Goal: Transaction & Acquisition: Purchase product/service

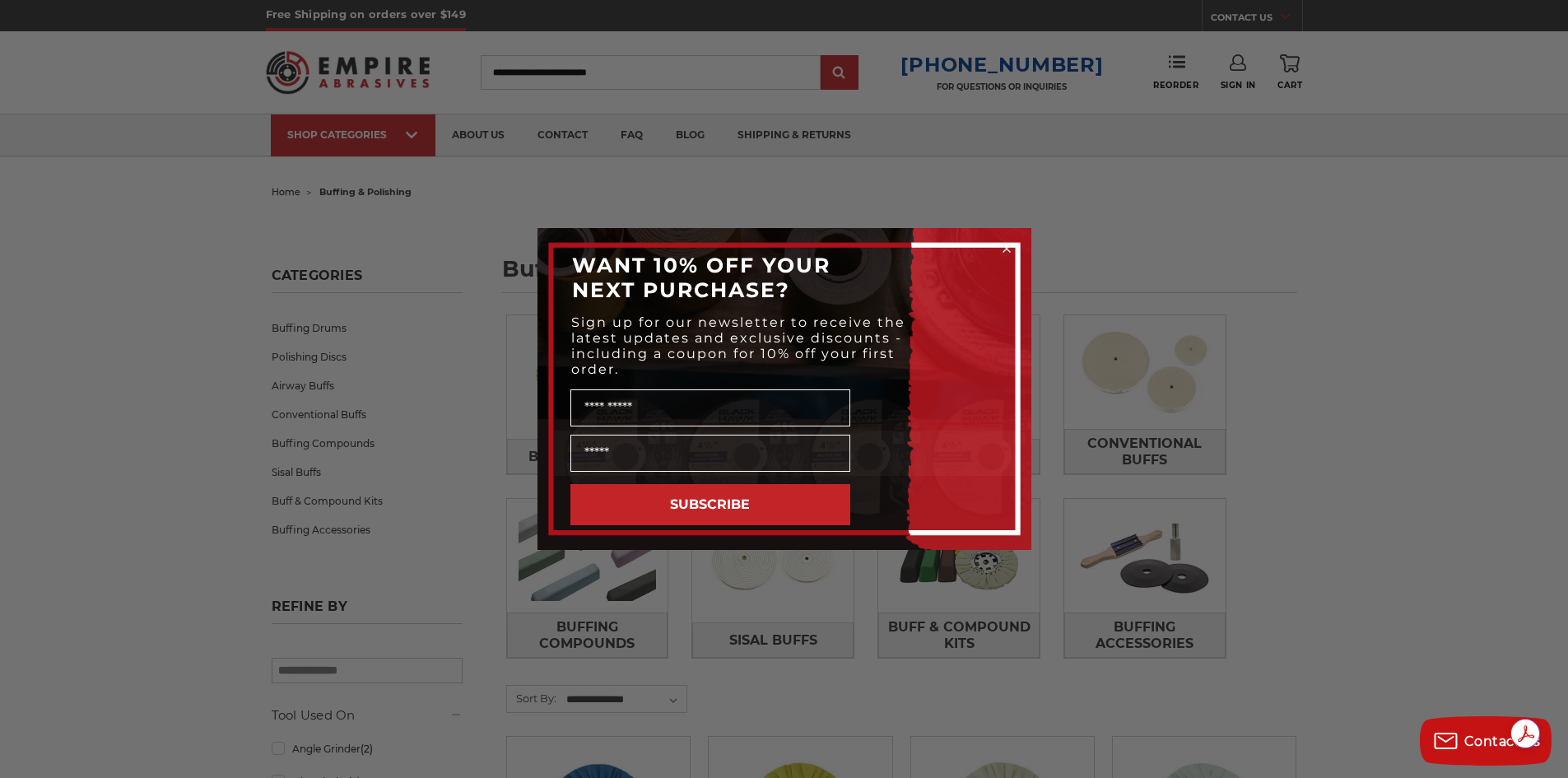
click at [1020, 252] on form "WANT 10% OFF YOUR NEXT PURCHASE? Sign up for our newsletter to receive the late…" at bounding box center [784, 389] width 494 height 322
click at [1370, 396] on div "Close dialog WANT 10% OFF YOUR NEXT PURCHASE? Sign up for our newsletter to rec…" at bounding box center [784, 389] width 1568 height 778
click at [1475, 734] on span "Contact us" at bounding box center [1502, 741] width 76 height 16
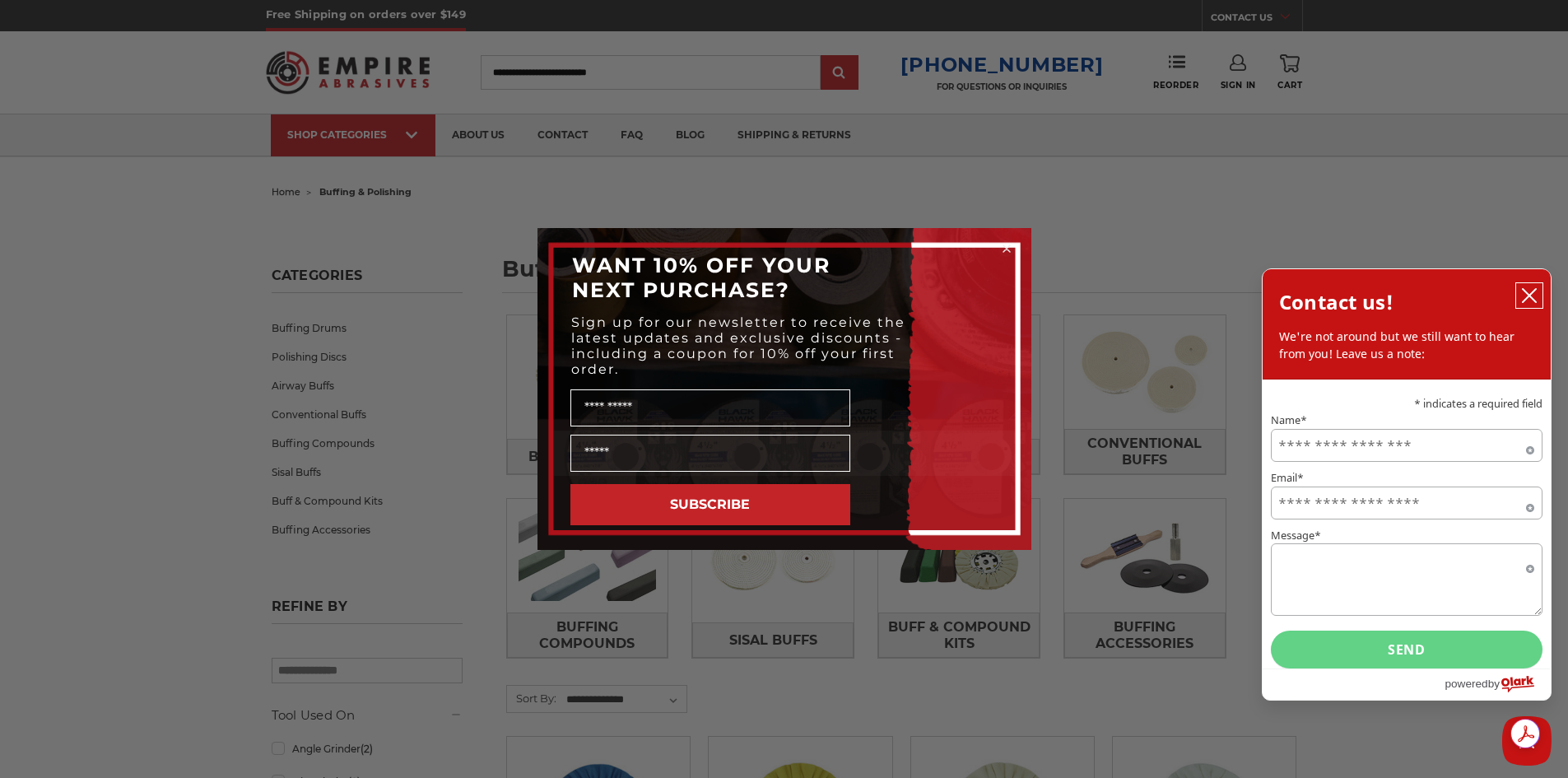
click at [1536, 286] on button "close chatbox" at bounding box center [1529, 295] width 26 height 24
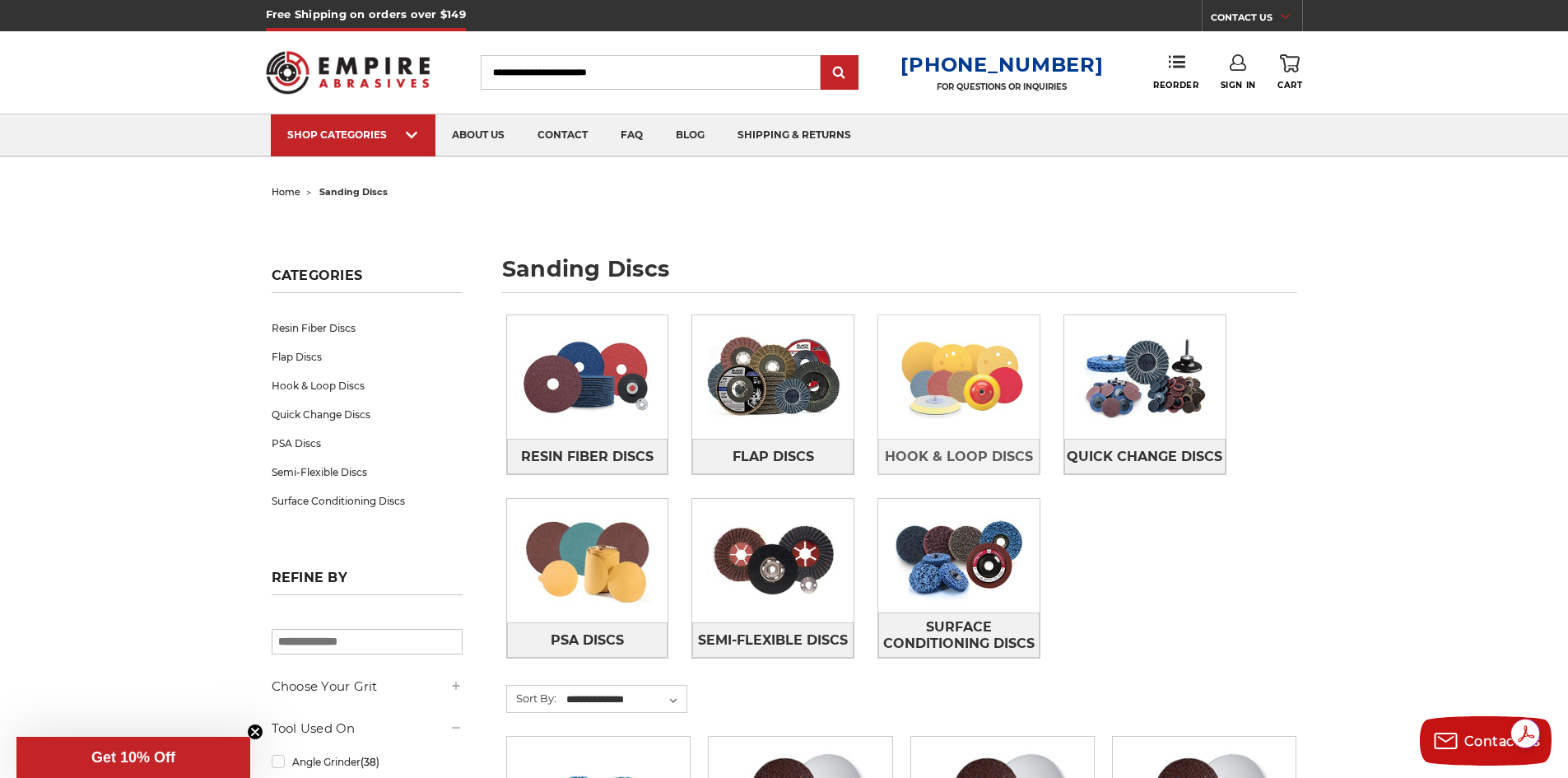
click at [980, 399] on img at bounding box center [959, 377] width 162 height 114
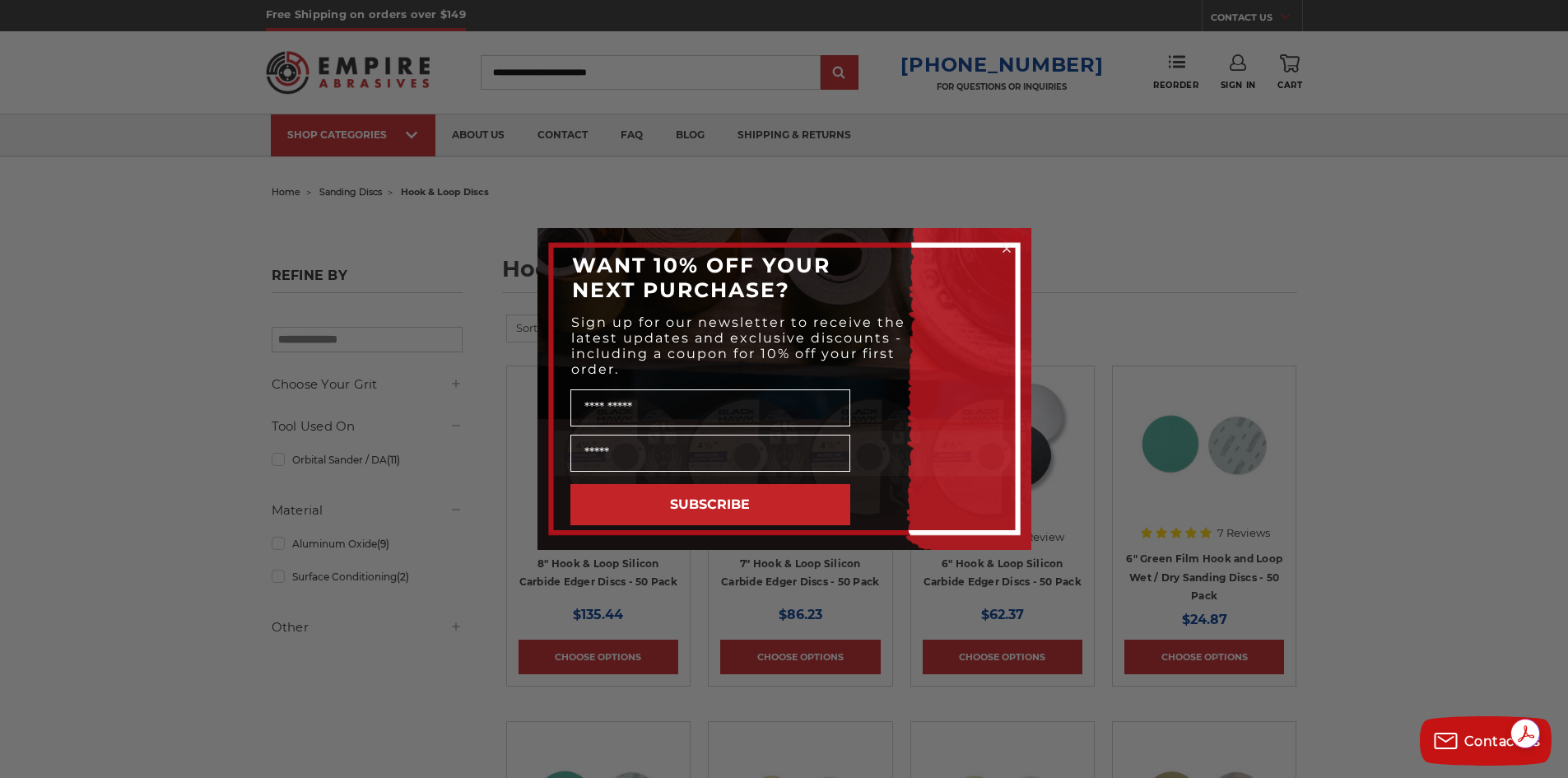
click at [1008, 246] on circle "Close dialog" at bounding box center [1006, 249] width 16 height 16
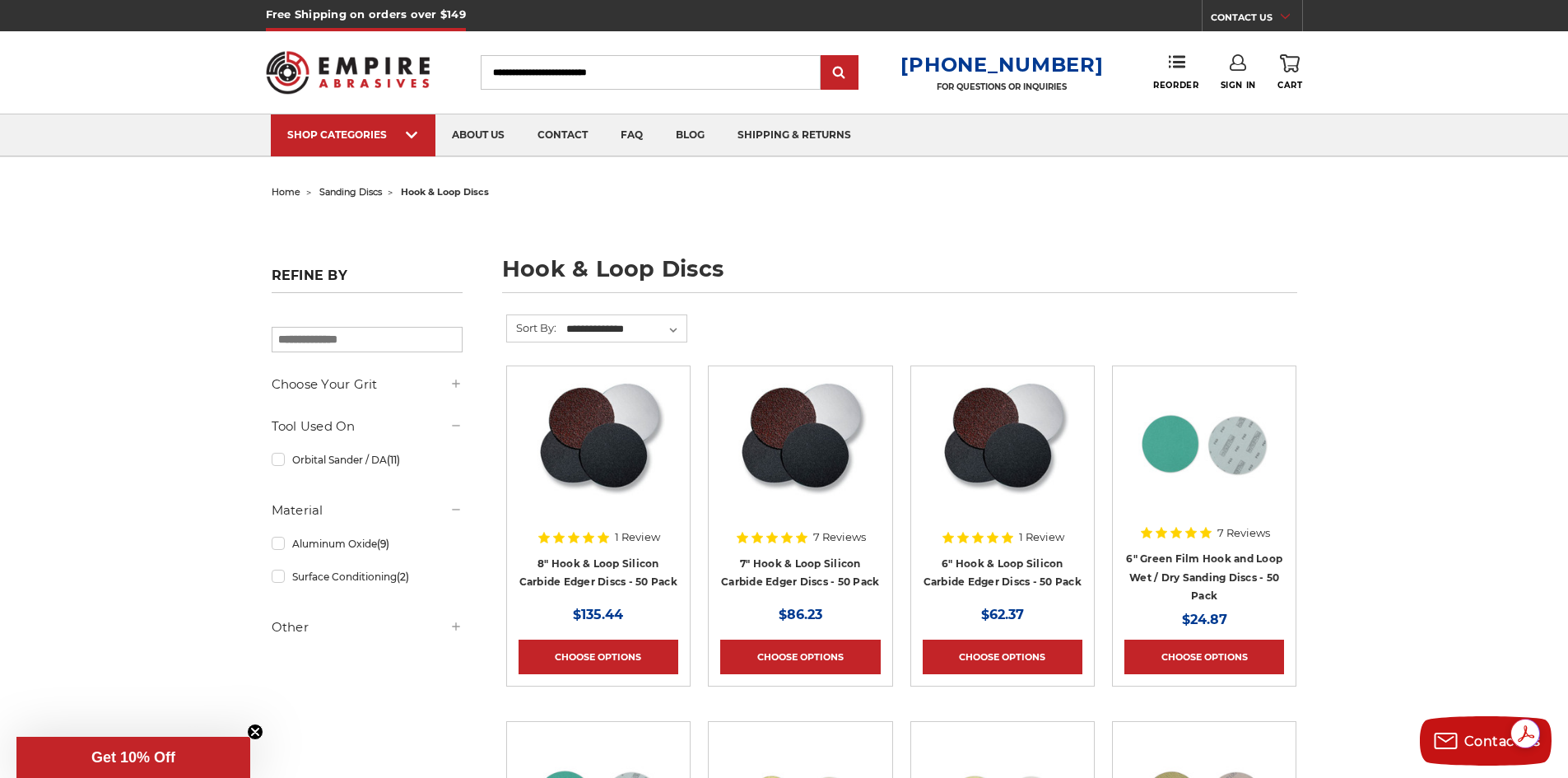
click at [634, 76] on input "Search" at bounding box center [651, 72] width 340 height 34
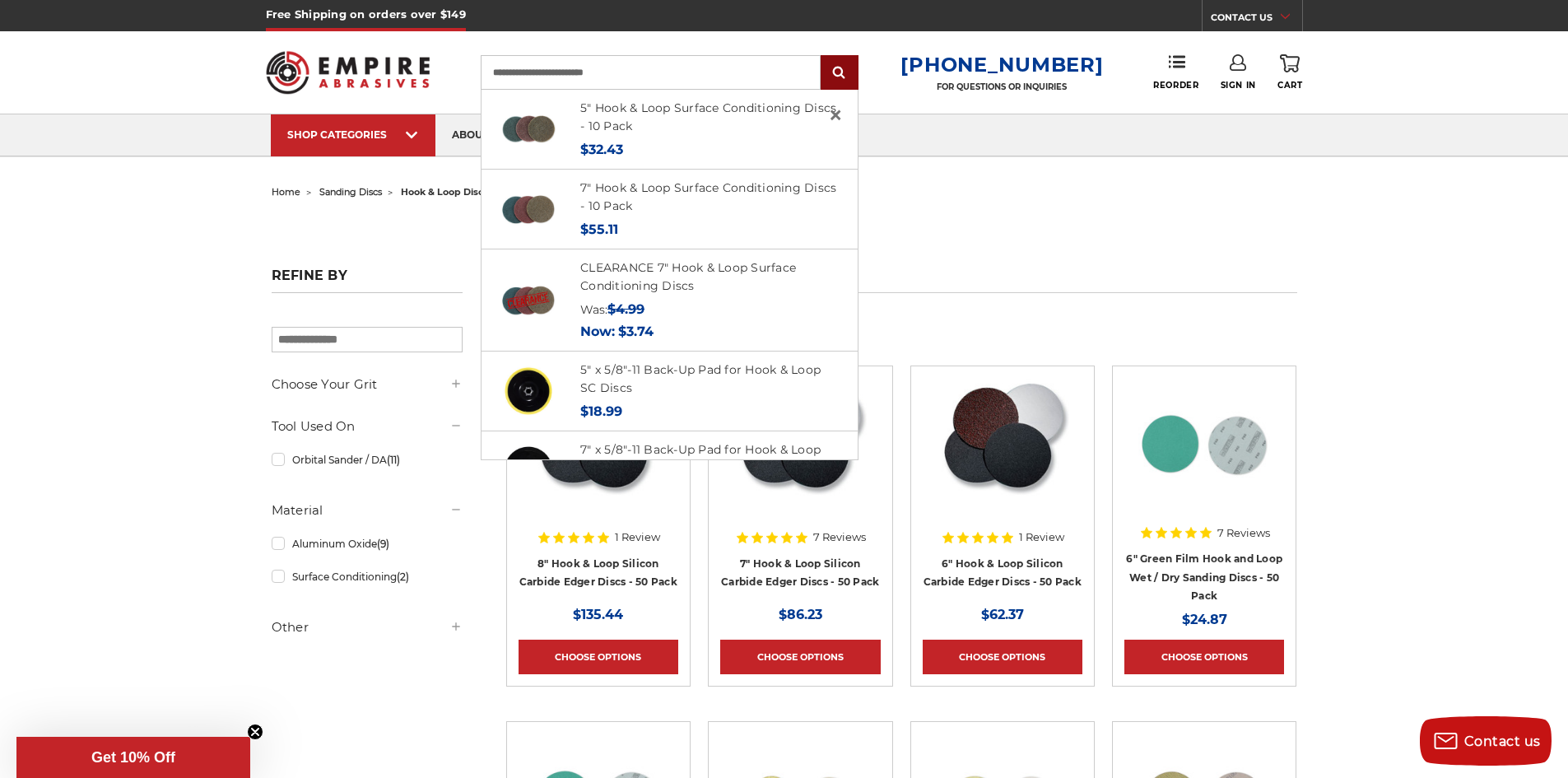
type input "**********"
click at [847, 67] on input "submit" at bounding box center [839, 73] width 33 height 33
